Goal: Information Seeking & Learning: Learn about a topic

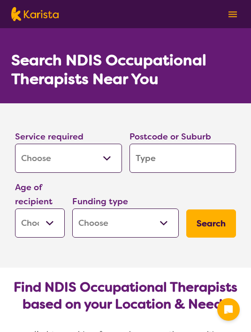
select select "[MEDICAL_DATA]"
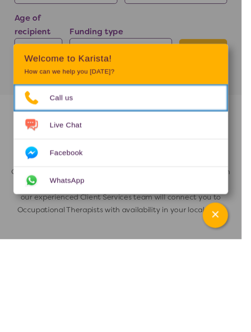
scroll to position [85, 0]
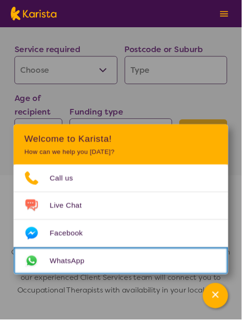
click at [98, 278] on span "WhatsApp" at bounding box center [75, 271] width 47 height 14
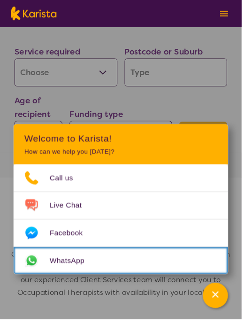
scroll to position [82, 0]
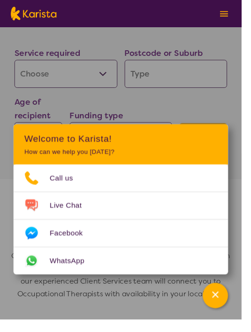
click at [107, 80] on select "Allied Health Assistant Assessment (ADHD or Autism) Behaviour support Counselli…" at bounding box center [68, 76] width 107 height 29
click at [121, 164] on header "Welcome to Karista! How can we help you today?" at bounding box center [125, 150] width 223 height 42
click at [162, 166] on header "Welcome to Karista! How can we help you today?" at bounding box center [125, 150] width 223 height 42
click at [165, 171] on header "Welcome to Karista! How can we help you today?" at bounding box center [125, 150] width 223 height 42
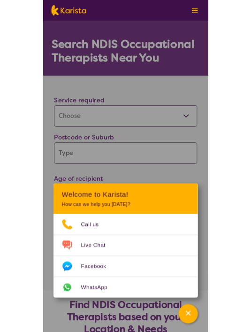
scroll to position [97, 0]
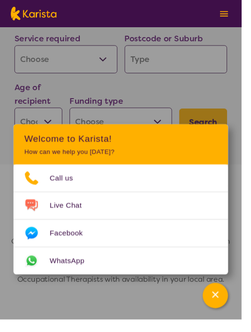
click at [74, 61] on select "Allied Health Assistant Assessment (ADHD or Autism) Behaviour support Counselli…" at bounding box center [68, 61] width 107 height 29
click at [162, 90] on div "Service required Allied Health Assistant Assessment (ADHD or Autism) Behaviour …" at bounding box center [125, 86] width 229 height 115
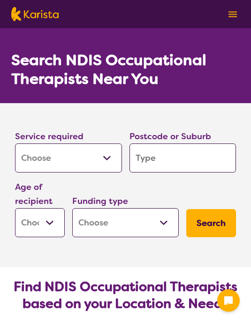
select select "[MEDICAL_DATA]"
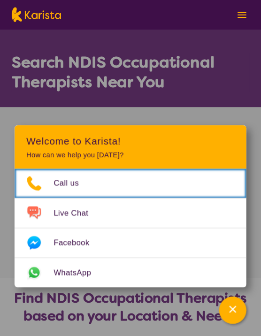
scroll to position [1, 0]
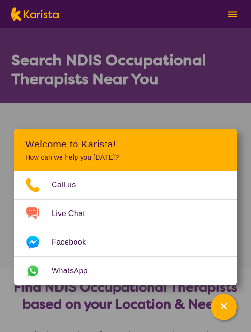
select select "[MEDICAL_DATA]"
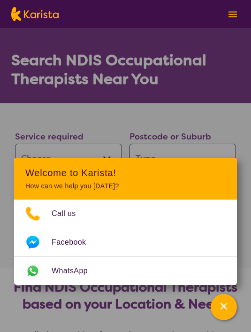
select select "[MEDICAL_DATA]"
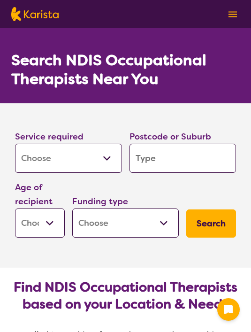
select select "[MEDICAL_DATA]"
